Goal: Information Seeking & Learning: Find specific fact

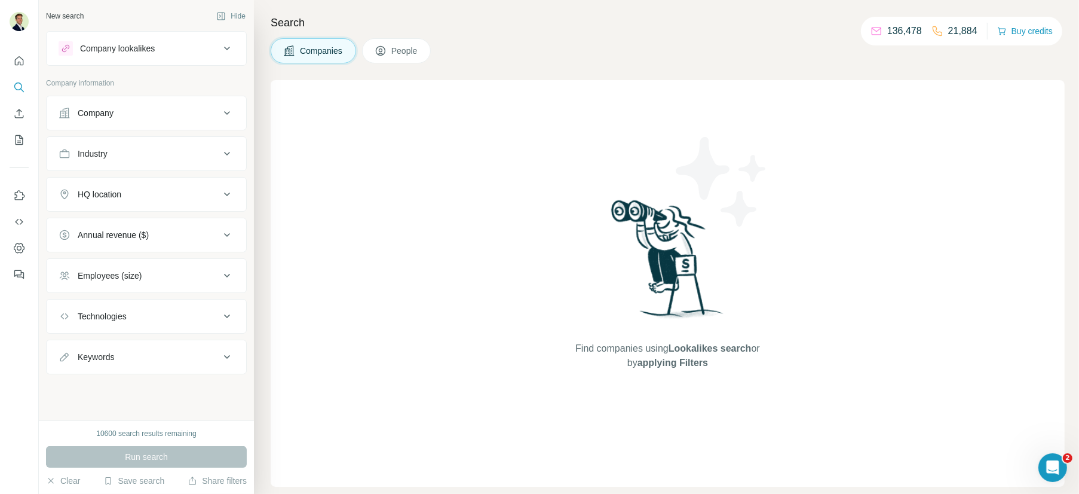
click at [404, 56] on span "People" at bounding box center [404, 51] width 27 height 12
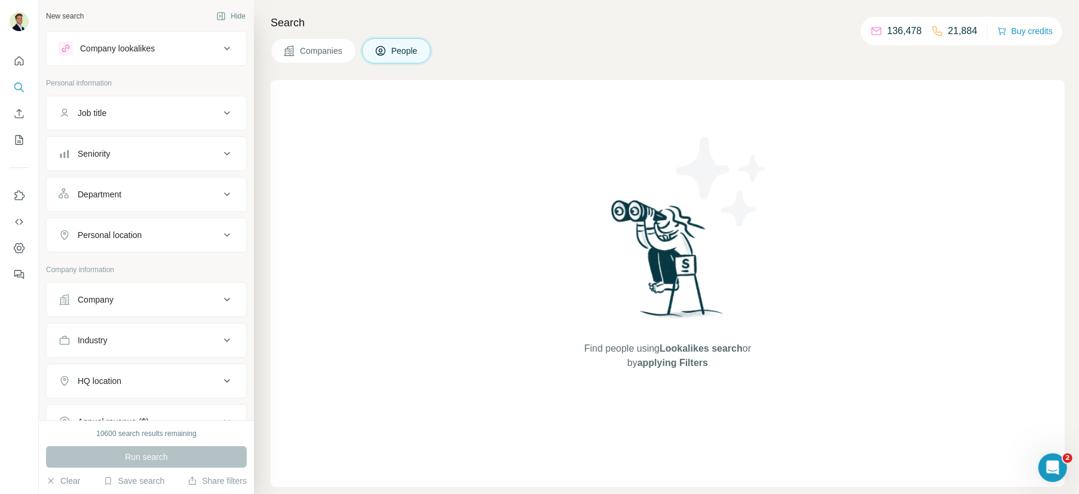
click at [106, 110] on div "Job title" at bounding box center [92, 113] width 29 height 12
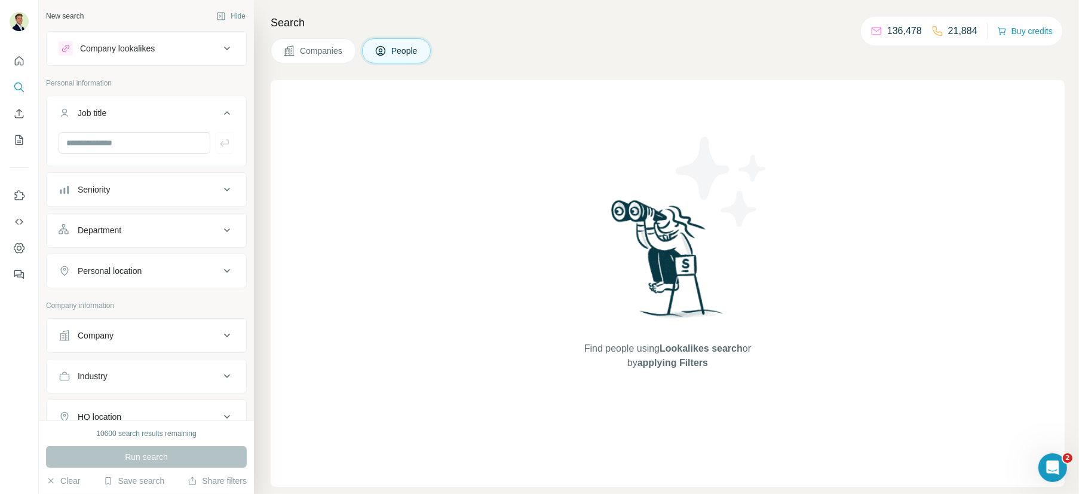
click at [106, 110] on div "Job title" at bounding box center [92, 113] width 29 height 12
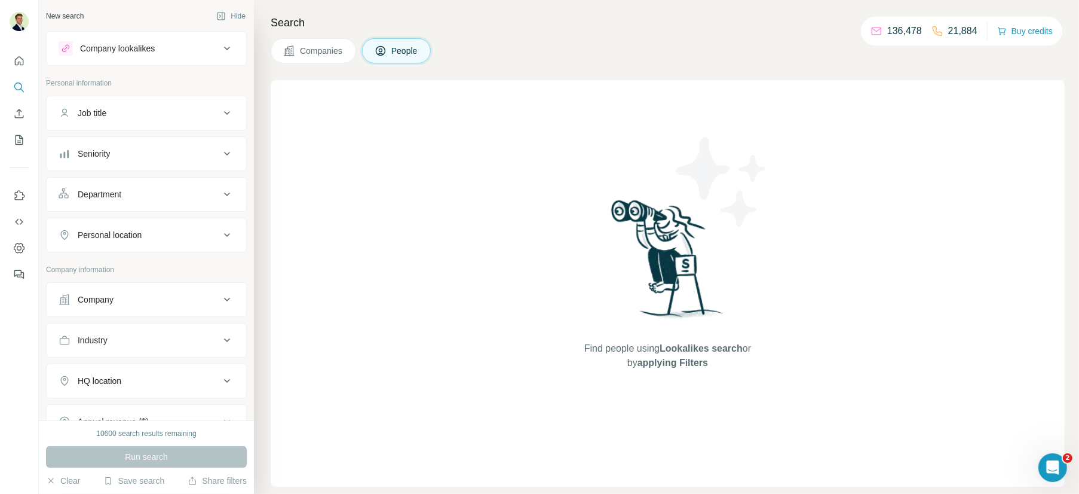
click at [99, 161] on button "Seniority" at bounding box center [147, 153] width 200 height 29
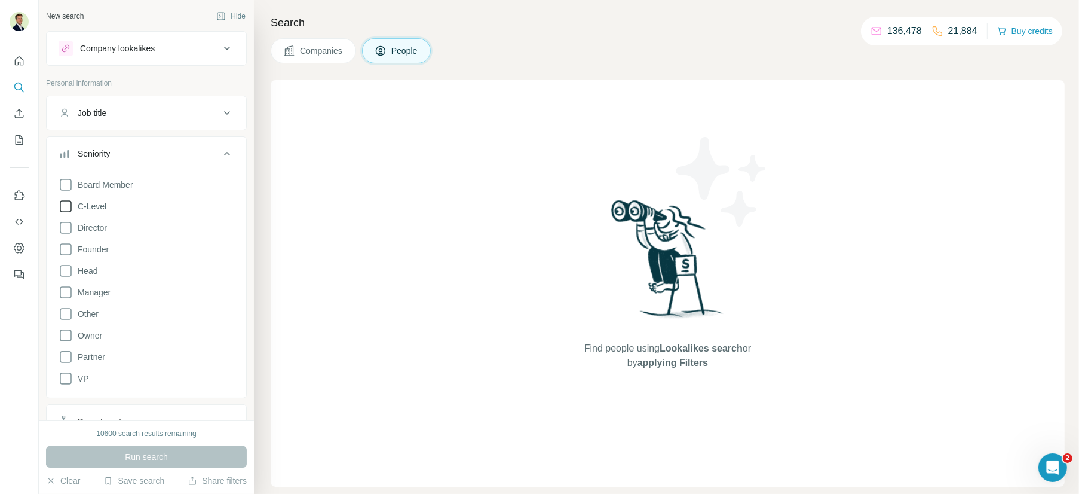
click at [65, 204] on icon at bounding box center [66, 206] width 14 height 14
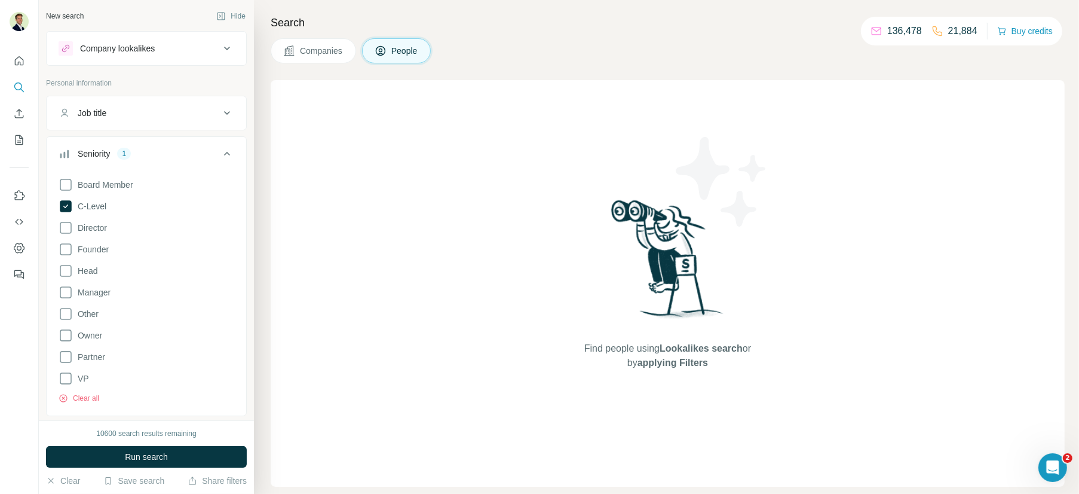
click at [113, 150] on div "Seniority 1" at bounding box center [139, 154] width 161 height 12
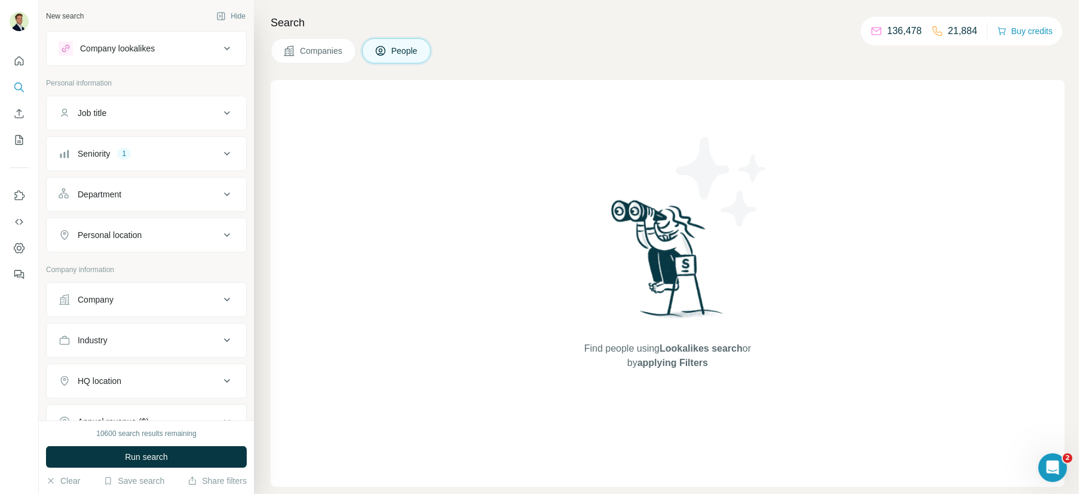
click at [129, 293] on div "Company" at bounding box center [139, 299] width 161 height 12
click at [113, 348] on input "text" at bounding box center [147, 352] width 176 height 22
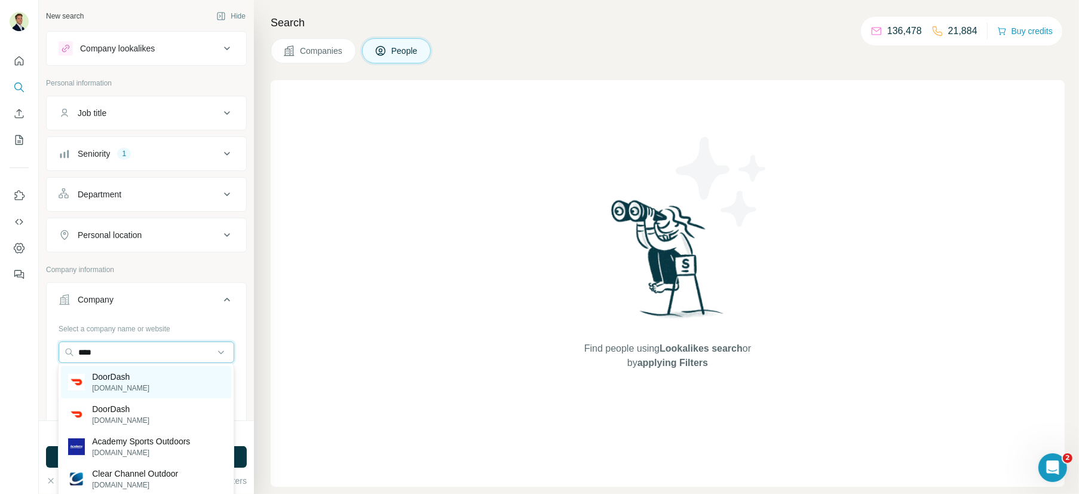
type input "****"
click at [118, 381] on p "DoorDash" at bounding box center [120, 377] width 57 height 12
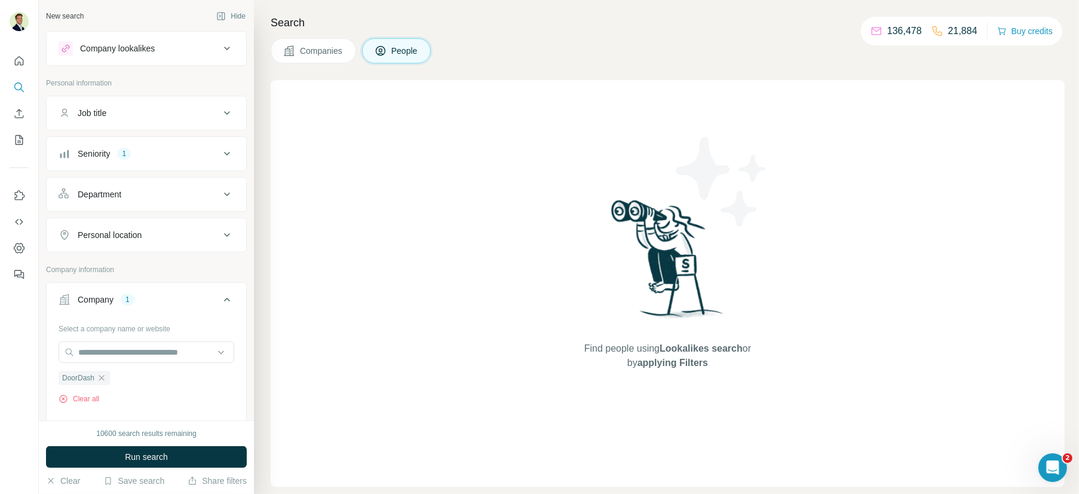
click at [97, 231] on div "Personal location" at bounding box center [110, 235] width 64 height 12
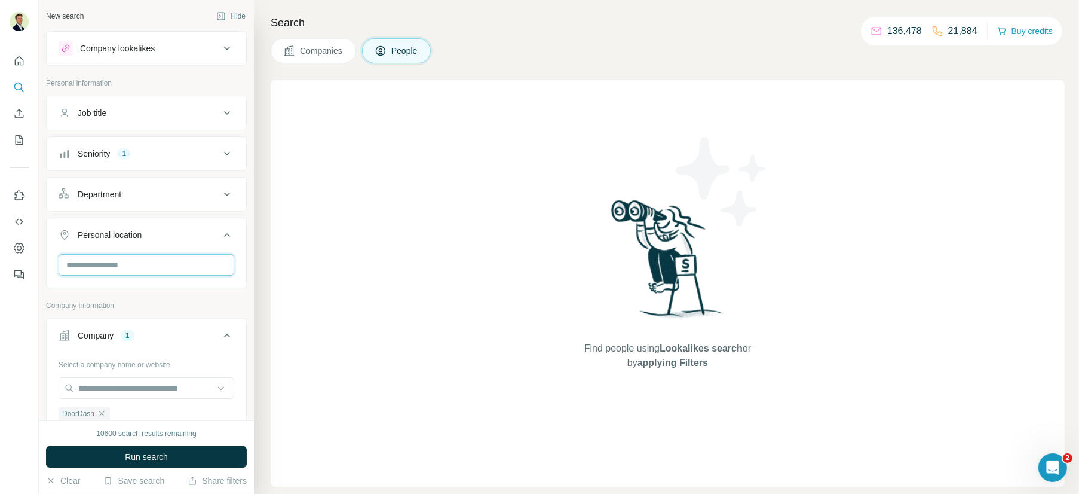
click at [103, 270] on input "text" at bounding box center [147, 265] width 176 height 22
type input "**********"
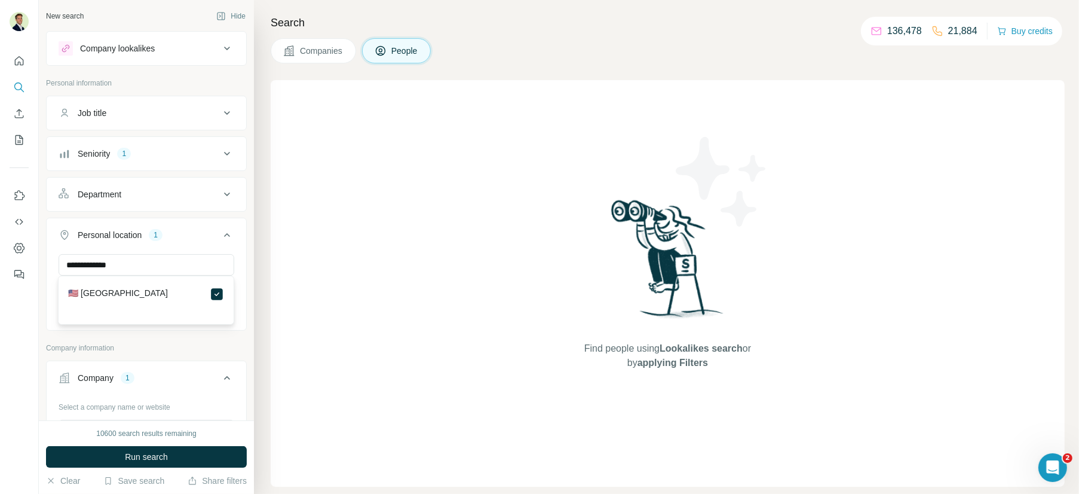
click at [172, 454] on button "Run search" at bounding box center [146, 457] width 201 height 22
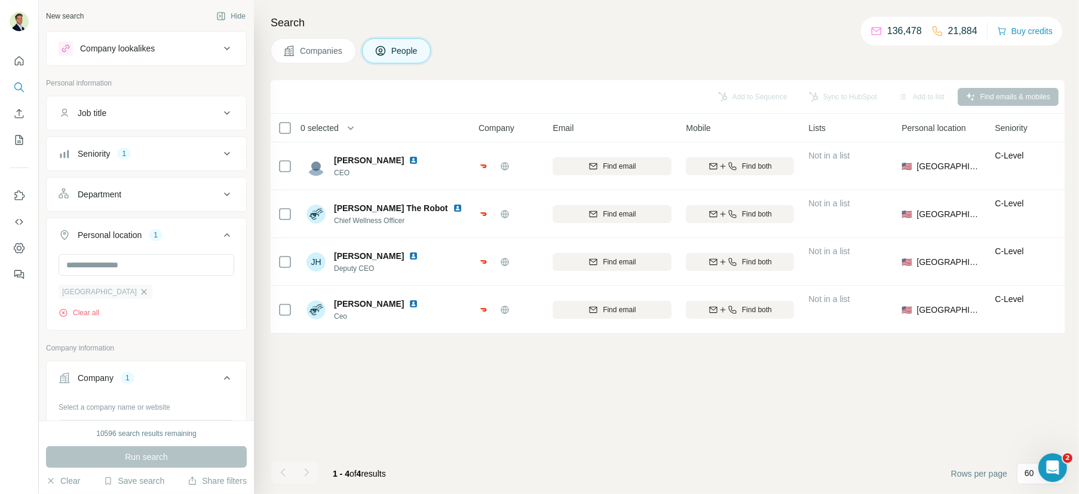
click at [139, 287] on icon "button" at bounding box center [144, 292] width 10 height 10
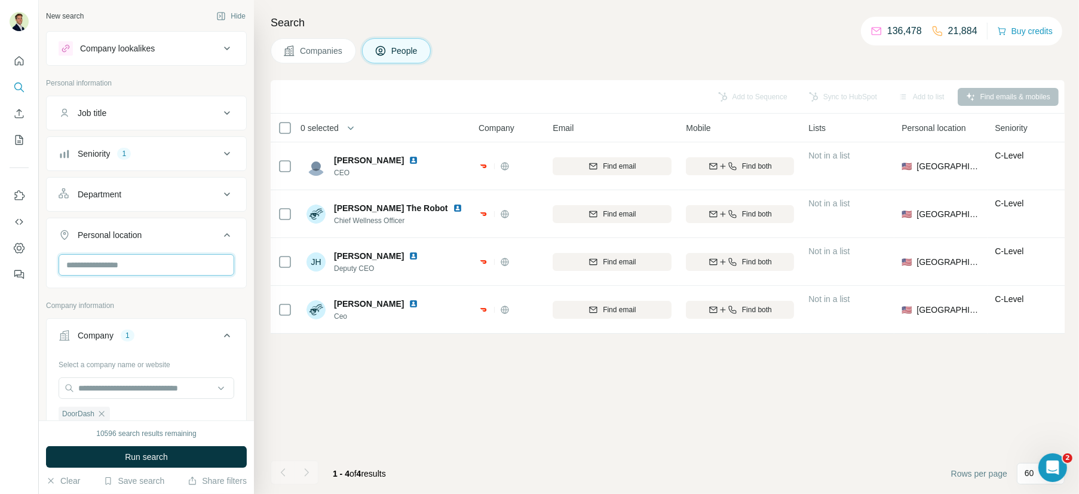
click at [117, 264] on input "text" at bounding box center [147, 265] width 176 height 22
type input "*****"
click at [223, 299] on icon at bounding box center [217, 294] width 14 height 14
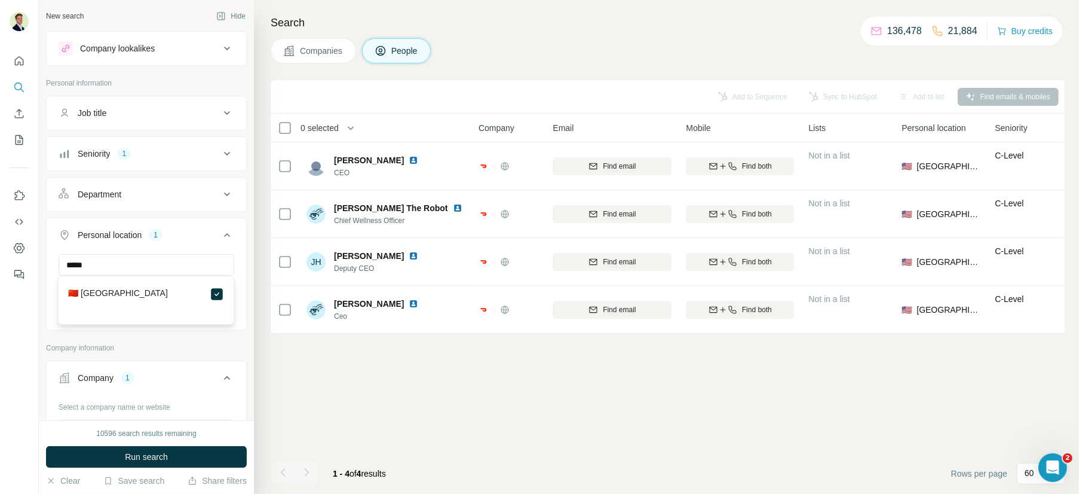
click at [161, 461] on span "Run search" at bounding box center [146, 457] width 43 height 12
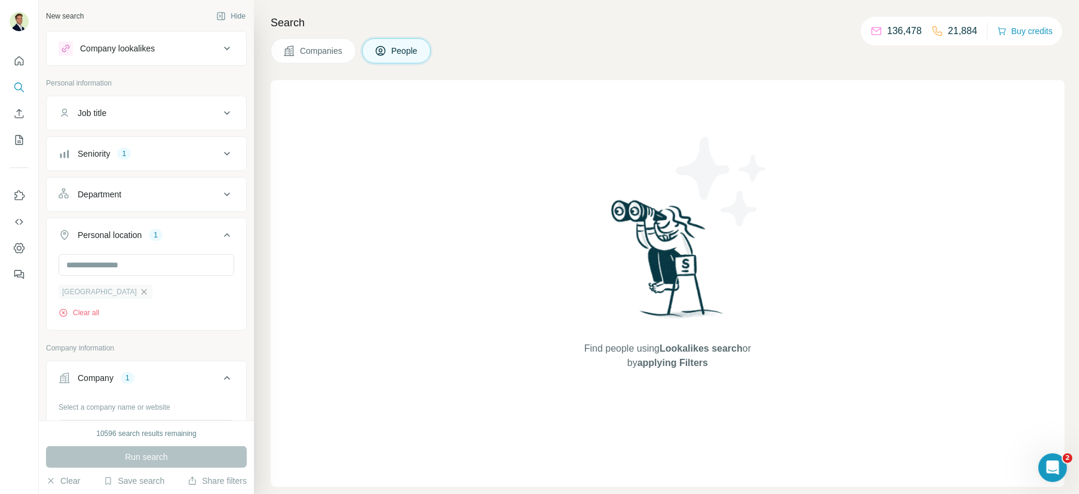
click at [139, 289] on icon "button" at bounding box center [144, 292] width 10 height 10
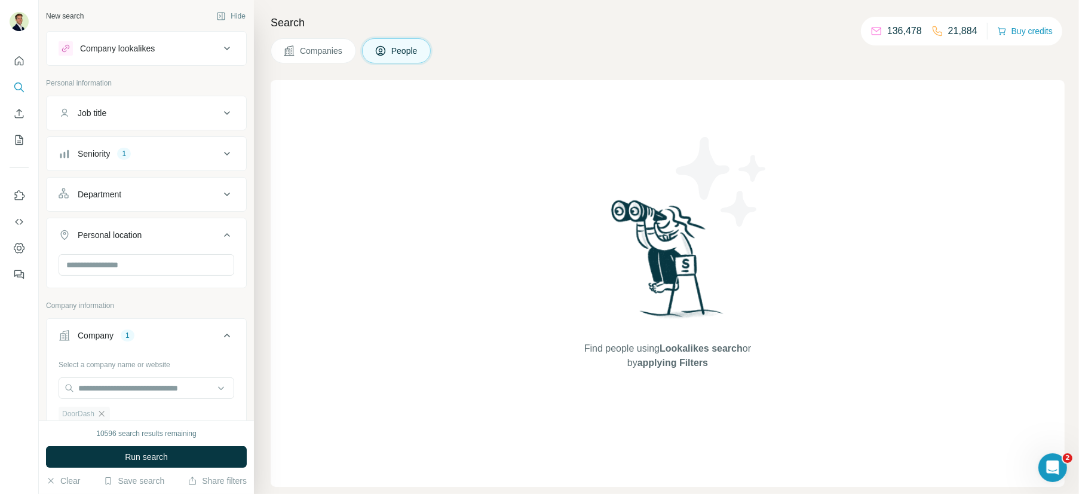
click at [100, 409] on icon "button" at bounding box center [102, 414] width 10 height 10
click at [106, 382] on input "text" at bounding box center [147, 388] width 176 height 22
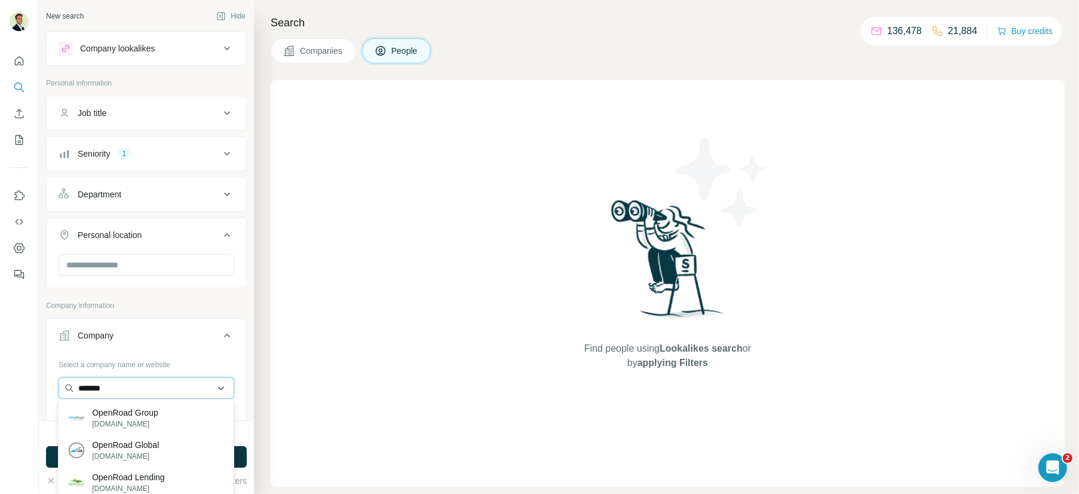
type input "********"
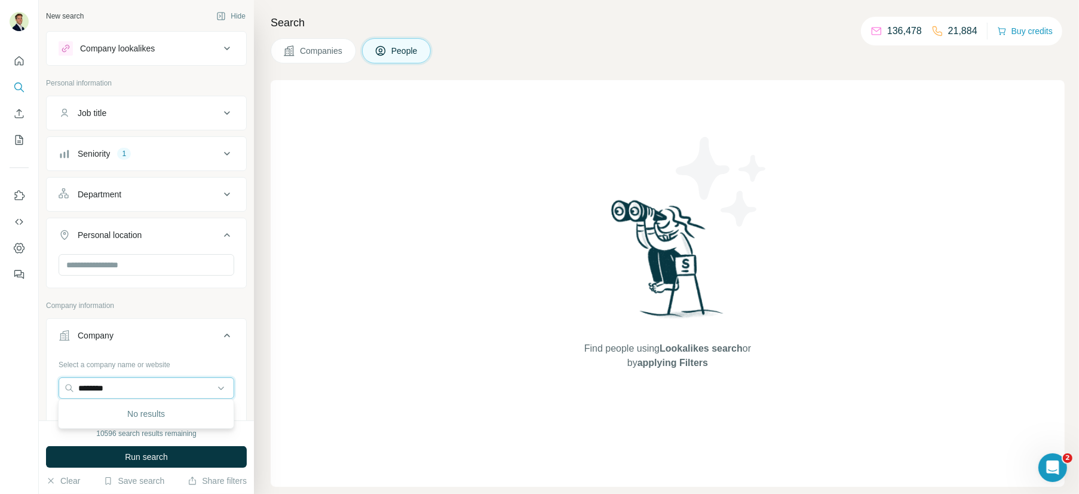
drag, startPoint x: 156, startPoint y: 384, endPoint x: 53, endPoint y: 385, distance: 103.4
click at [53, 385] on div "Select a company name or website ******** Upload a CSV of company websites. You…" at bounding box center [147, 424] width 200 height 140
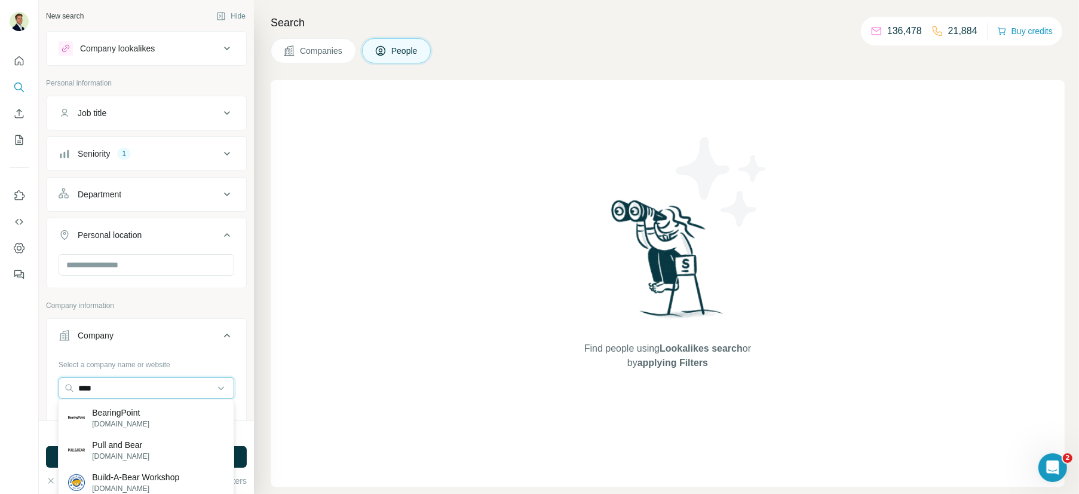
drag, startPoint x: 122, startPoint y: 390, endPoint x: 30, endPoint y: 380, distance: 92.7
click at [30, 380] on div "New search Hide Company lookalikes Personal information Job title Seniority 1 D…" at bounding box center [539, 247] width 1079 height 494
drag, startPoint x: 135, startPoint y: 388, endPoint x: 39, endPoint y: 386, distance: 96.3
click at [39, 386] on div "New search Hide Company lookalikes Personal information Job title Seniority 1 D…" at bounding box center [146, 210] width 215 height 420
click at [0, 376] on div "New search Hide Company lookalikes Personal information Job title Seniority 1 D…" at bounding box center [539, 247] width 1079 height 494
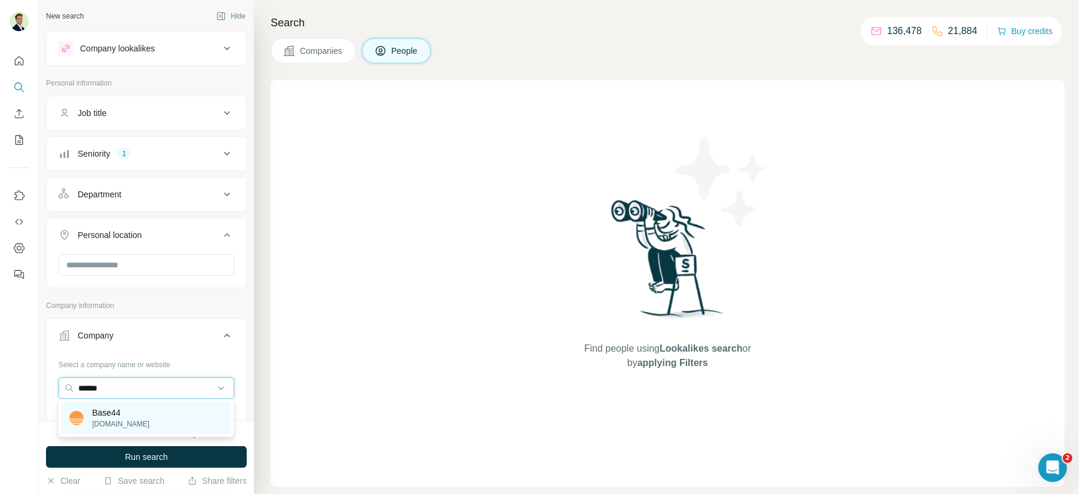
type input "******"
click at [109, 413] on p "Base44" at bounding box center [120, 412] width 57 height 12
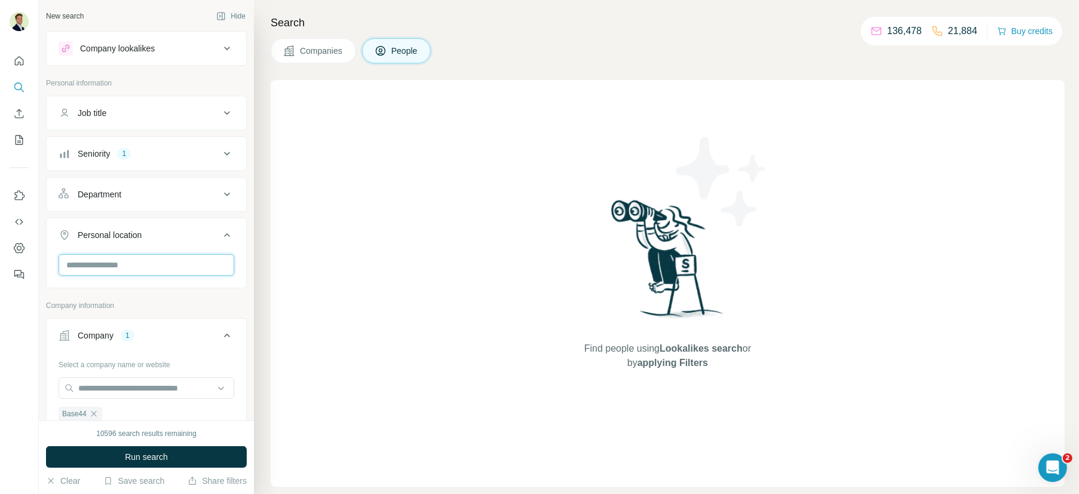
click at [112, 261] on input "text" at bounding box center [147, 265] width 176 height 22
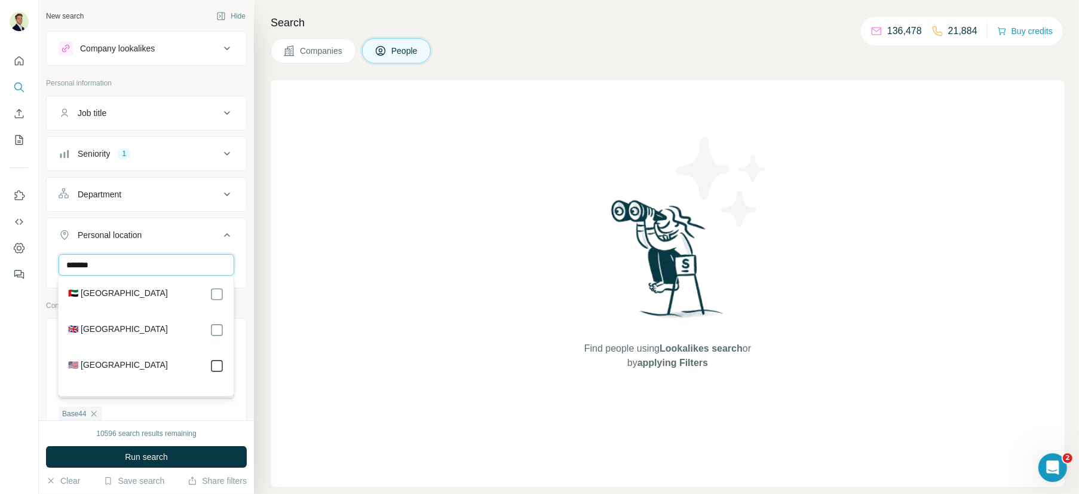
type input "******"
click at [157, 455] on span "Run search" at bounding box center [146, 457] width 43 height 12
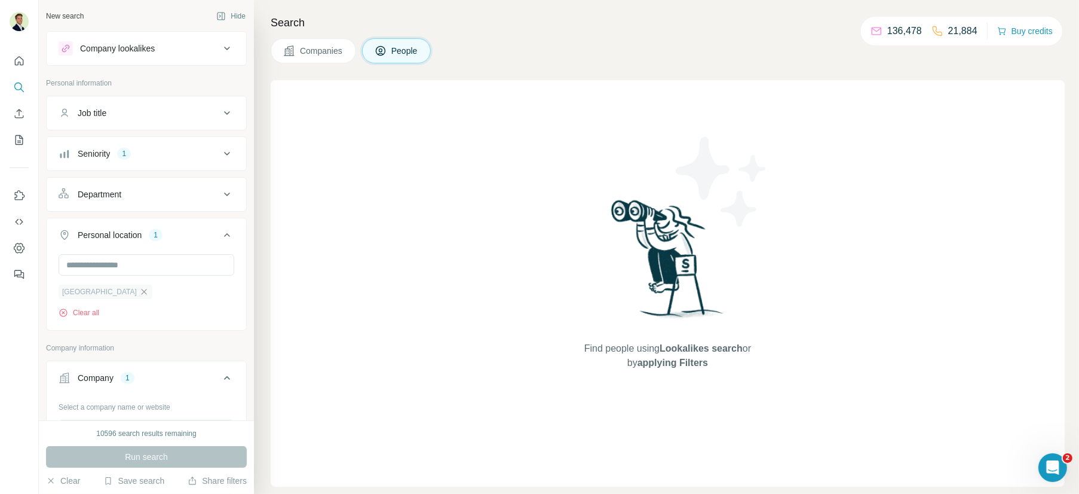
click at [139, 291] on icon "button" at bounding box center [144, 292] width 10 height 10
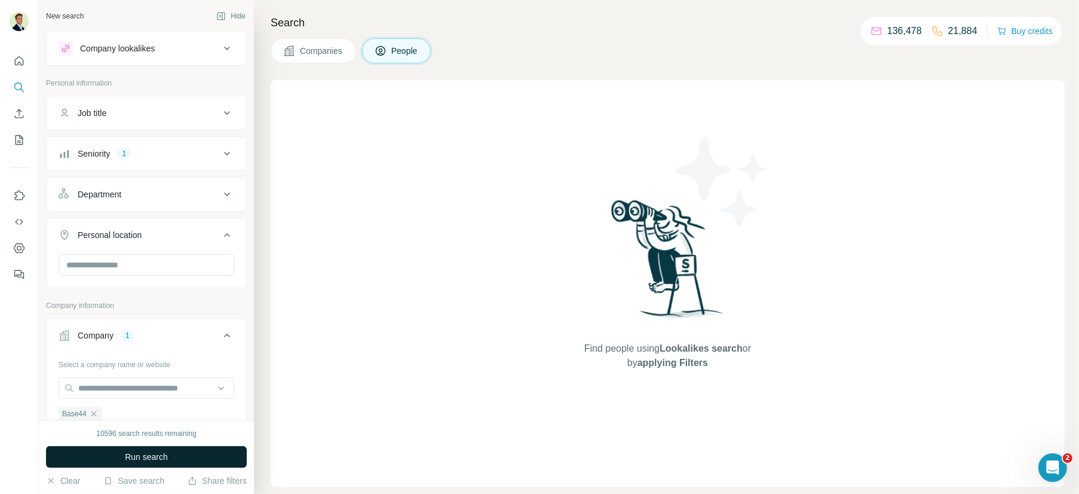
click at [136, 456] on span "Run search" at bounding box center [146, 457] width 43 height 12
click at [134, 152] on div "Seniority 1" at bounding box center [139, 154] width 161 height 12
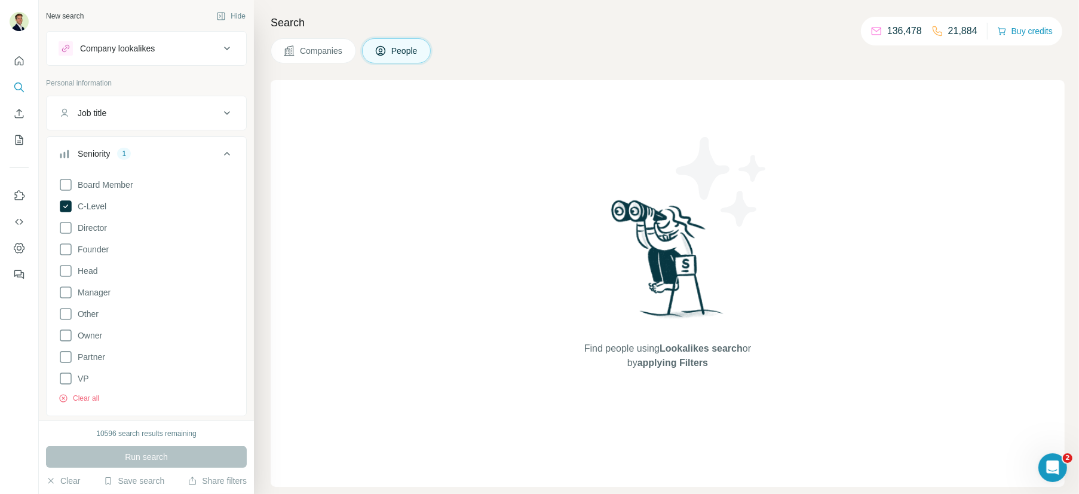
click at [157, 151] on div "Seniority 1" at bounding box center [139, 154] width 161 height 12
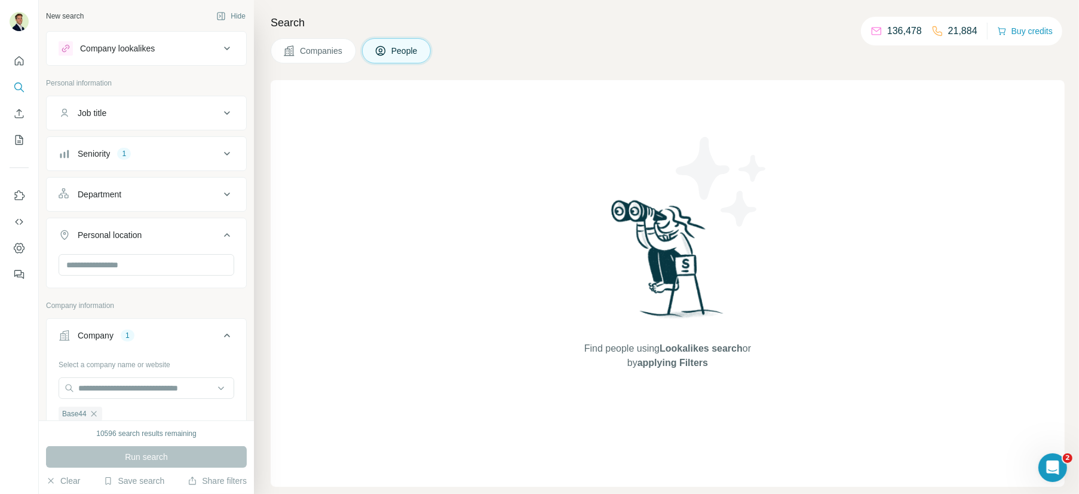
click at [97, 412] on icon "button" at bounding box center [94, 414] width 10 height 10
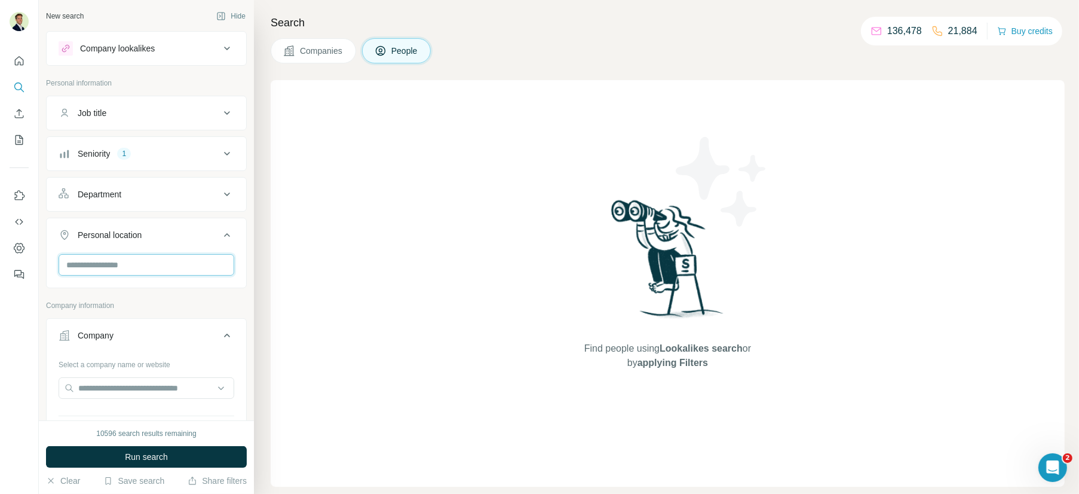
click at [88, 258] on input "text" at bounding box center [147, 265] width 176 height 22
type input "****"
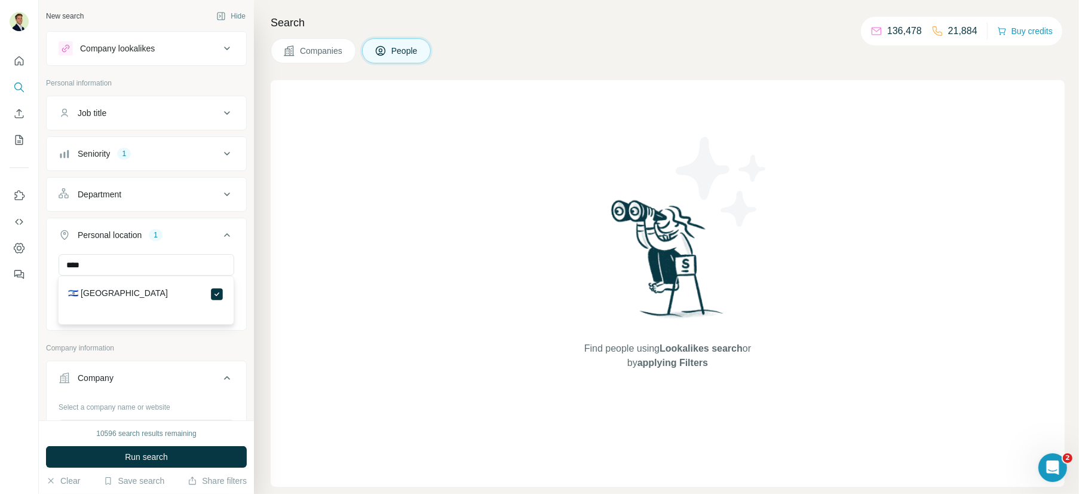
click at [152, 451] on span "Run search" at bounding box center [146, 457] width 43 height 12
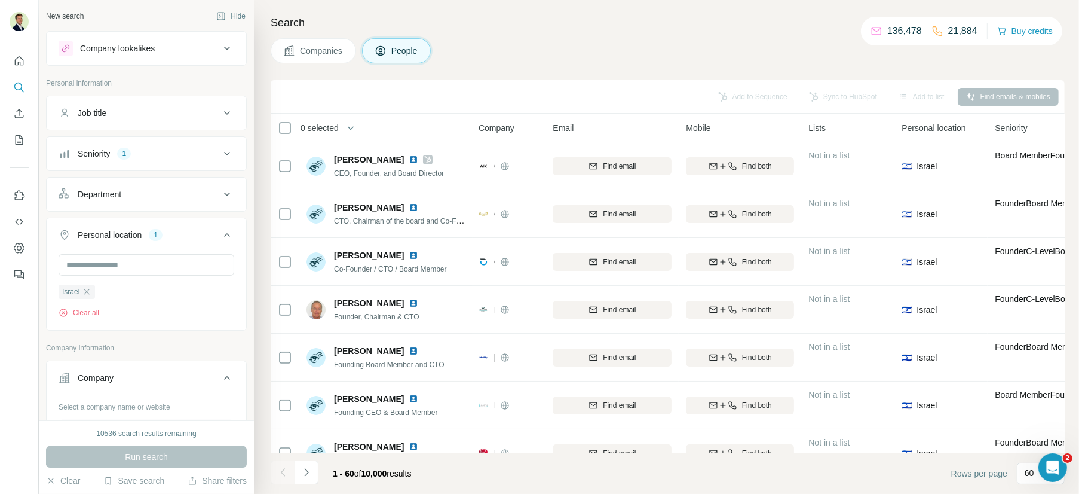
click at [105, 407] on div "Select a company name or website" at bounding box center [147, 405] width 176 height 16
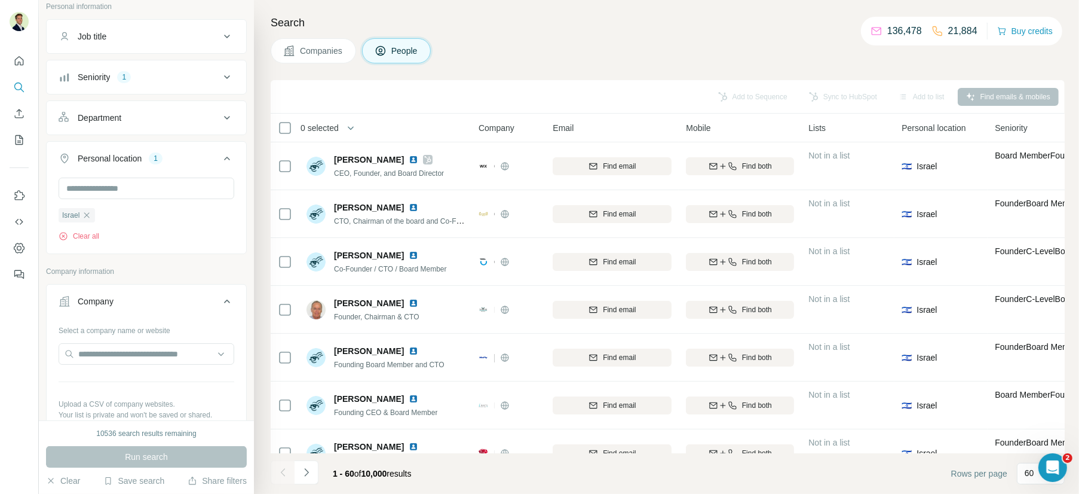
scroll to position [78, 0]
click at [91, 355] on input "text" at bounding box center [147, 353] width 176 height 22
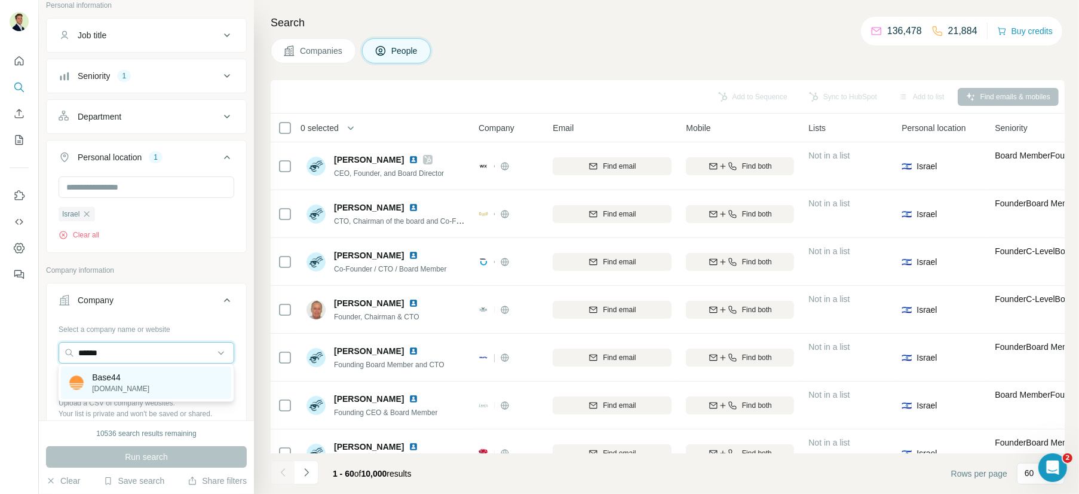
type input "******"
click at [122, 378] on p "Base44" at bounding box center [120, 377] width 57 height 12
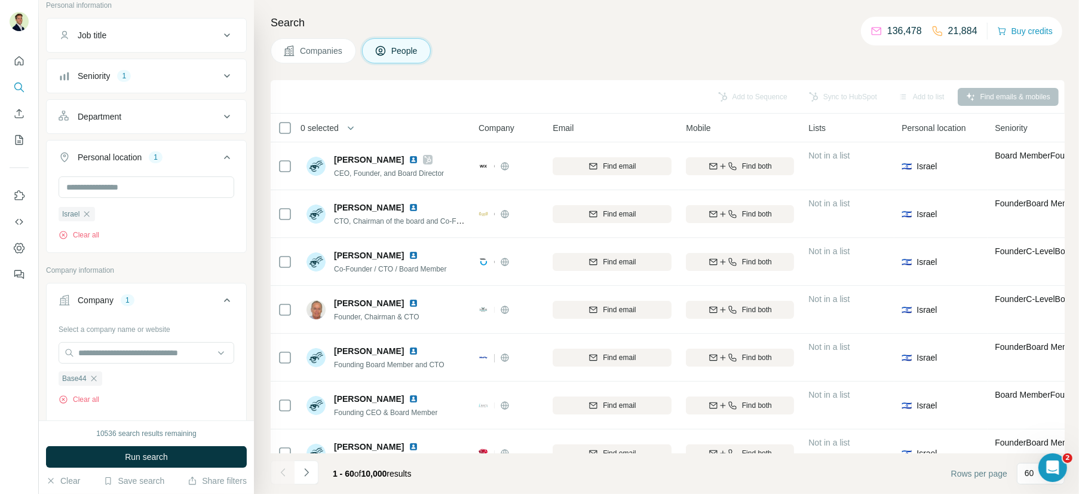
drag, startPoint x: 130, startPoint y: 456, endPoint x: 124, endPoint y: 452, distance: 7.5
click at [130, 457] on span "Run search" at bounding box center [146, 457] width 43 height 12
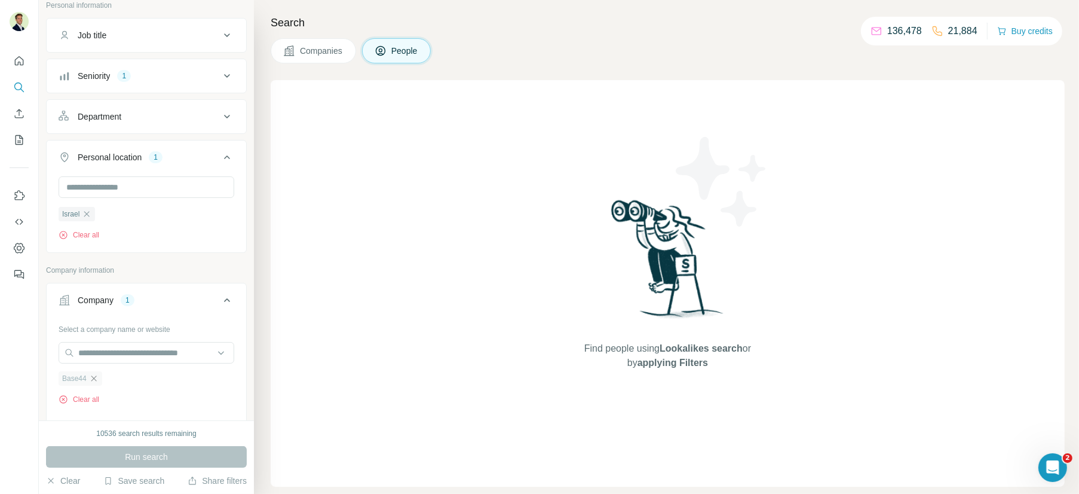
click at [97, 376] on icon "button" at bounding box center [94, 379] width 10 height 10
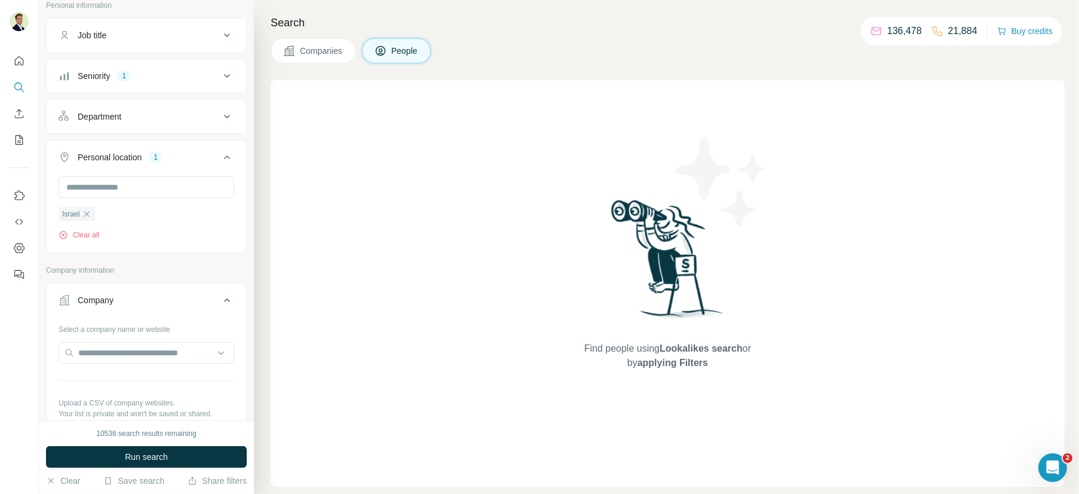
click at [89, 209] on icon "button" at bounding box center [87, 214] width 10 height 10
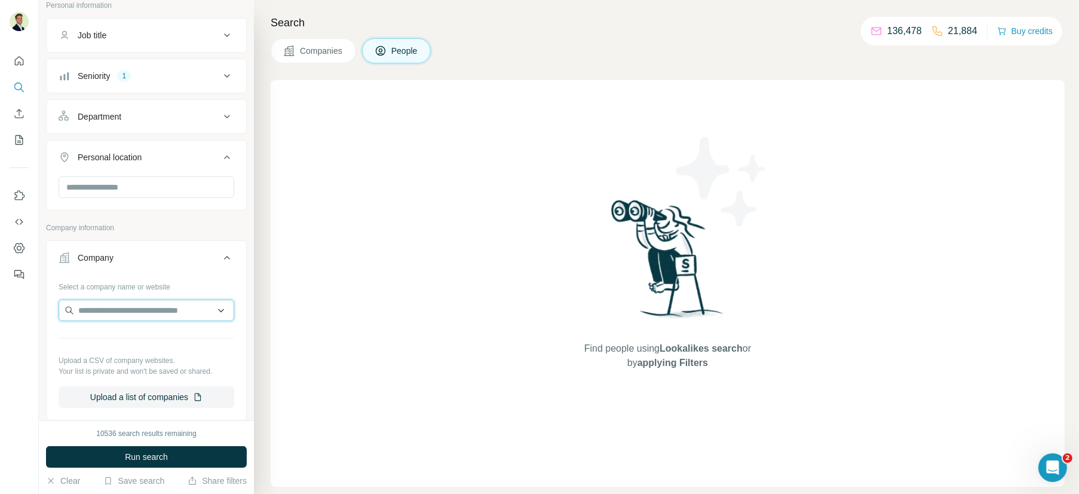
click at [112, 310] on input "text" at bounding box center [147, 310] width 176 height 22
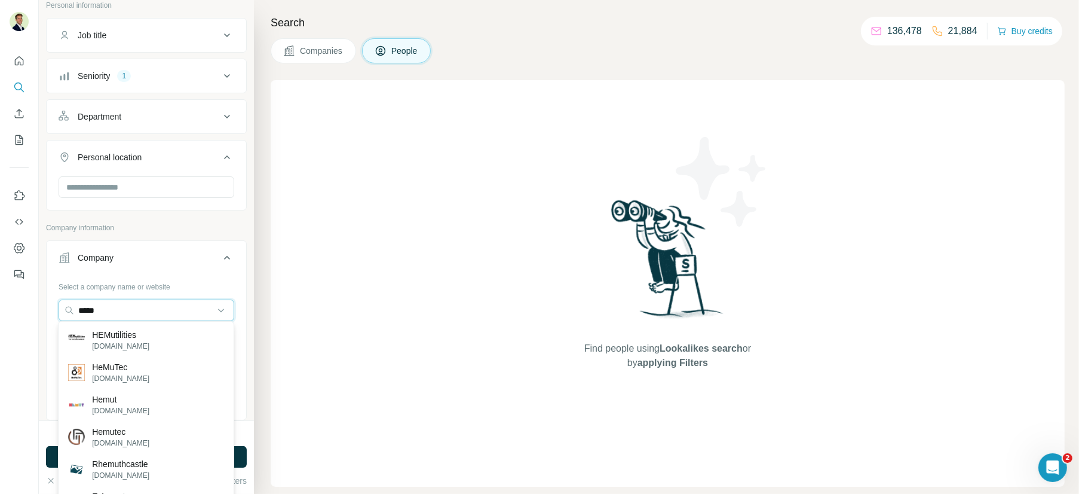
drag, startPoint x: 184, startPoint y: 309, endPoint x: 39, endPoint y: 299, distance: 145.5
click at [39, 299] on div "New search Hide Company lookalikes Personal information Job title Seniority 1 D…" at bounding box center [146, 210] width 215 height 420
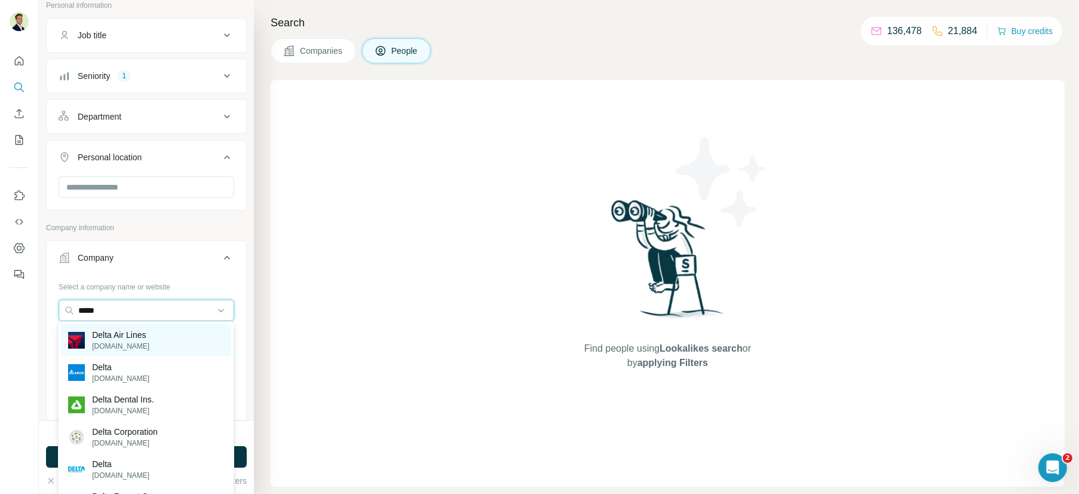
type input "*****"
click at [117, 334] on p "Delta Air Lines" at bounding box center [120, 335] width 57 height 12
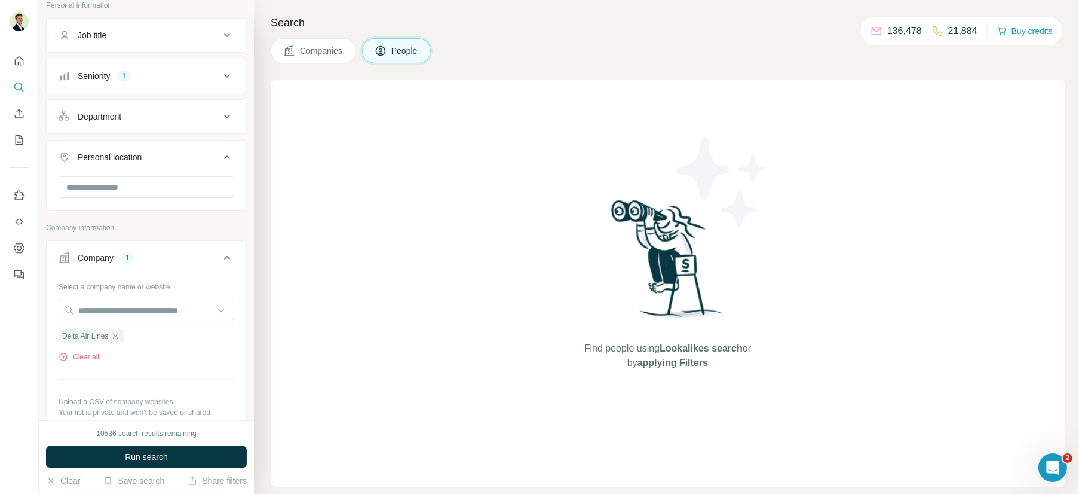
click at [157, 256] on div "Company 1" at bounding box center [139, 258] width 161 height 12
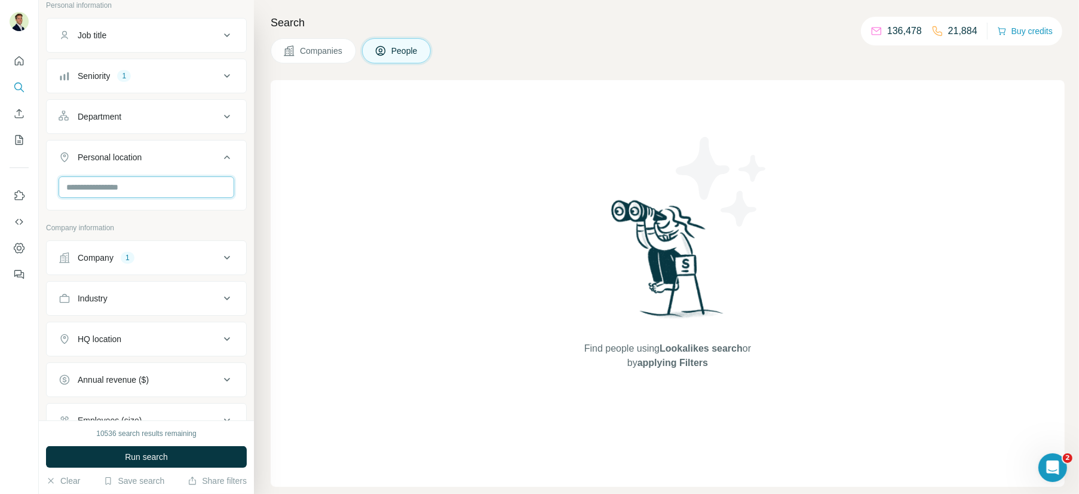
click at [99, 186] on input "text" at bounding box center [147, 187] width 176 height 22
type input "**********"
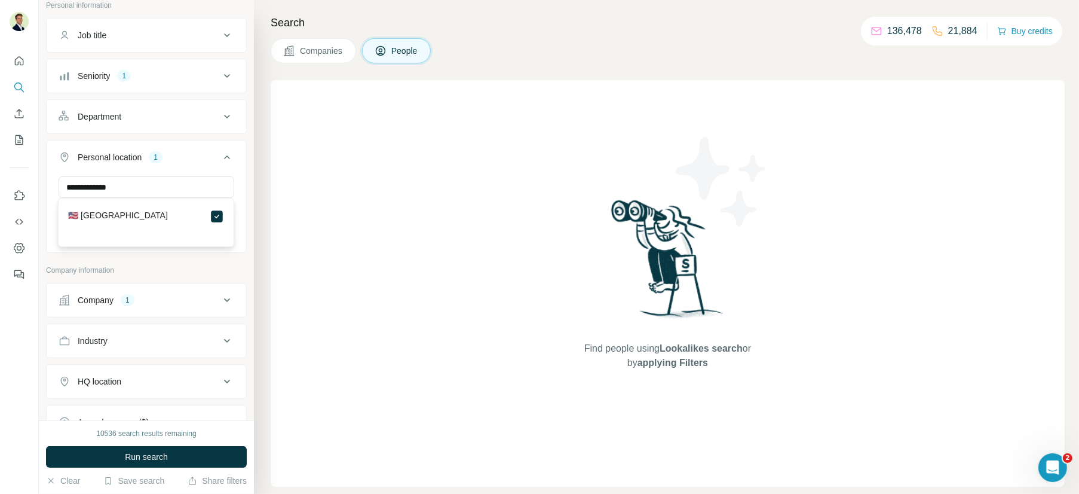
click at [186, 161] on button "Personal location 1" at bounding box center [147, 159] width 200 height 33
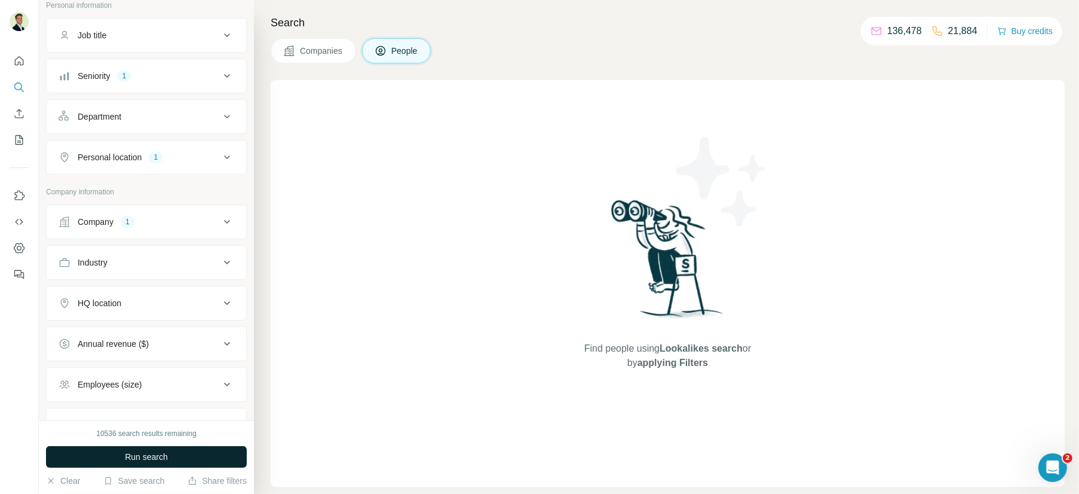
click at [153, 457] on span "Run search" at bounding box center [146, 457] width 43 height 12
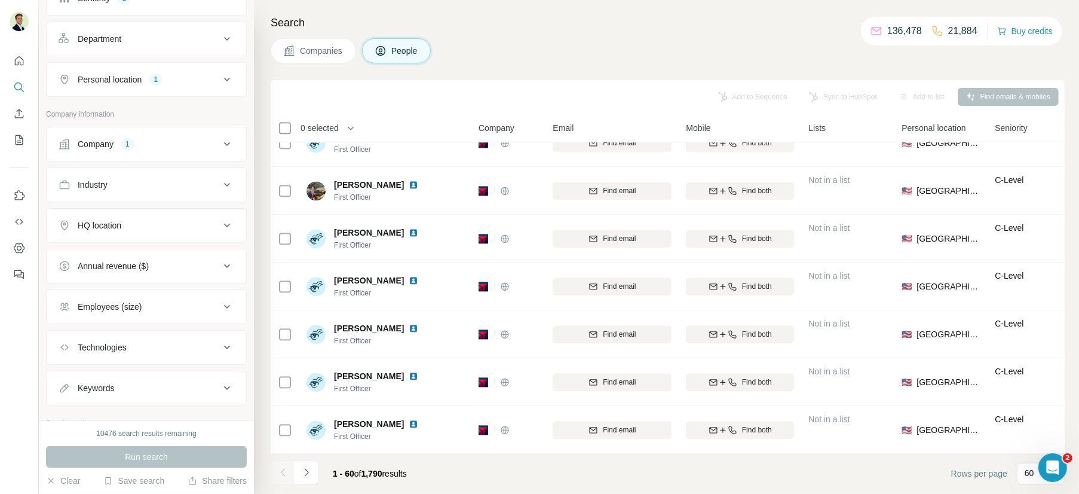
scroll to position [253, 0]
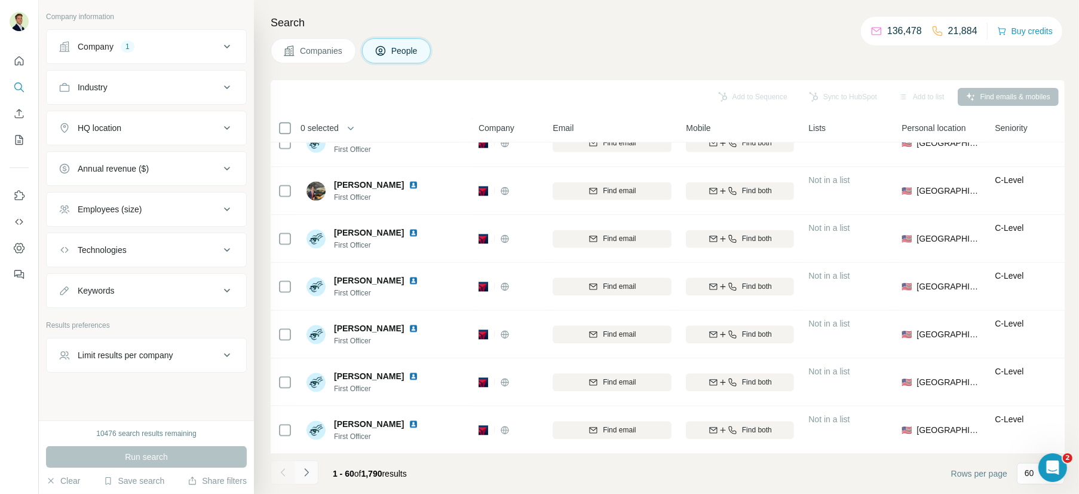
click at [305, 471] on icon "Navigate to next page" at bounding box center [307, 472] width 12 height 12
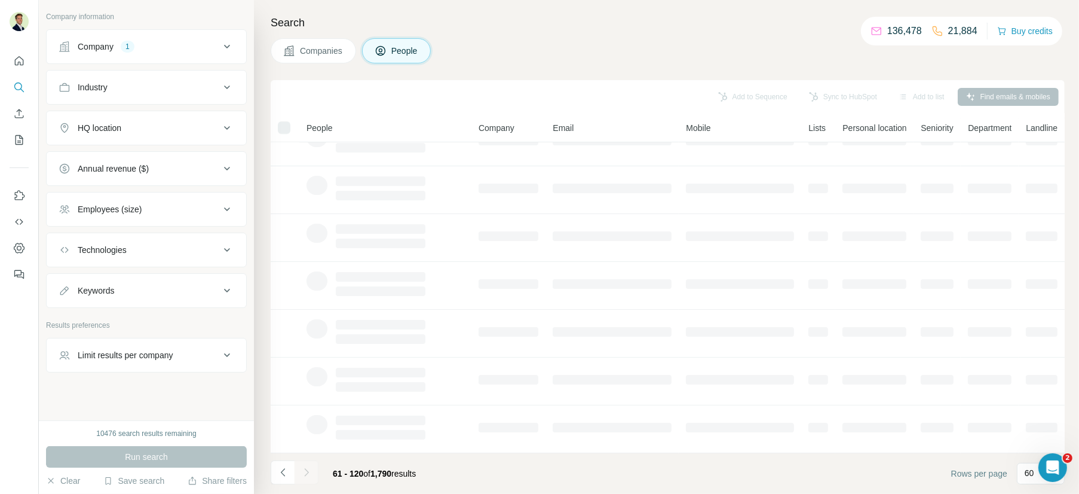
scroll to position [167, 0]
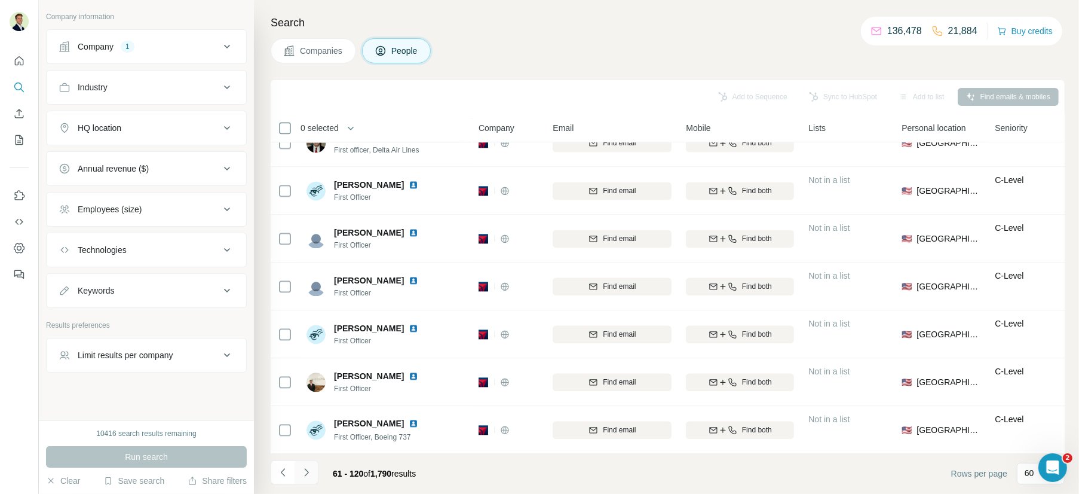
click at [305, 471] on icon "Navigate to next page" at bounding box center [307, 472] width 12 height 12
click at [306, 471] on icon "Navigate to next page" at bounding box center [307, 472] width 12 height 12
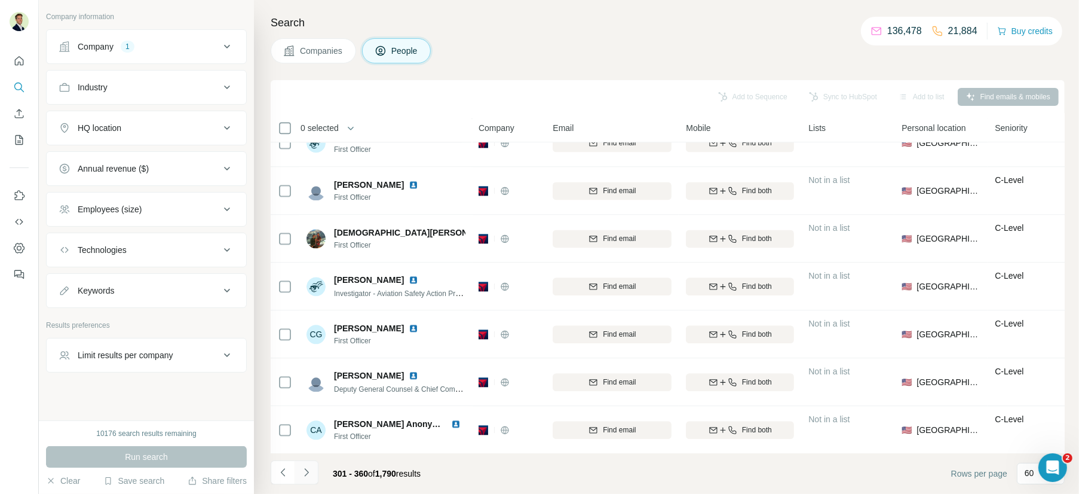
click at [306, 471] on icon "Navigate to next page" at bounding box center [307, 472] width 12 height 12
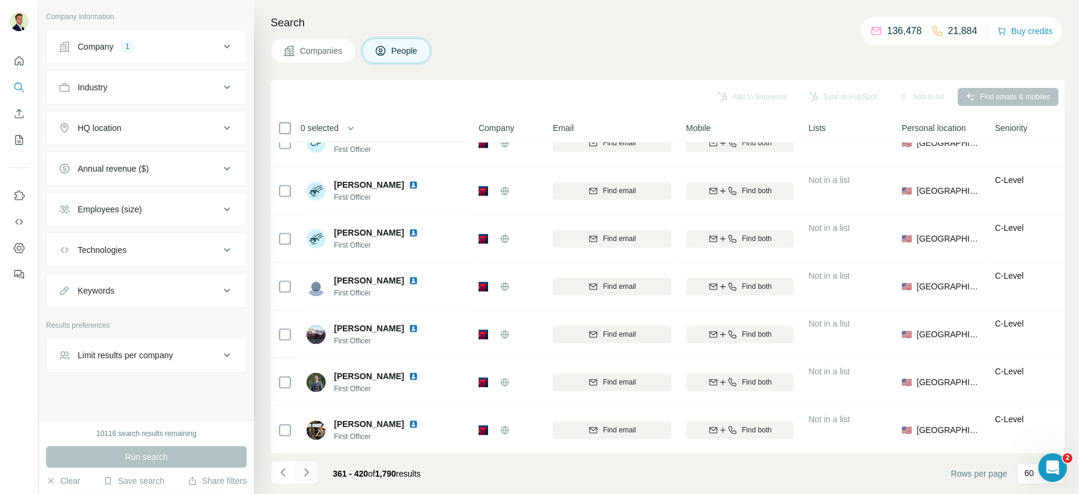
click at [306, 471] on icon "Navigate to next page" at bounding box center [307, 472] width 12 height 12
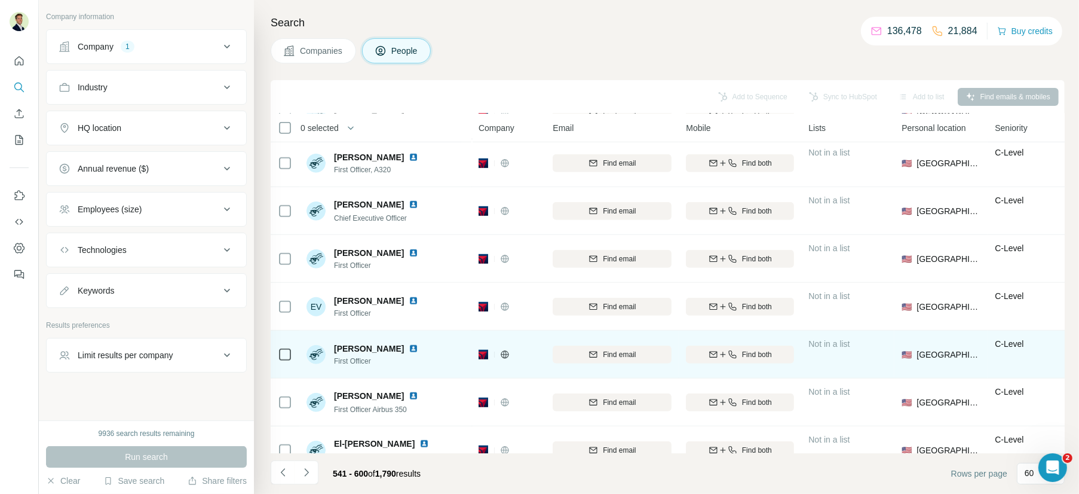
scroll to position [885, 0]
